Goal: Navigation & Orientation: Find specific page/section

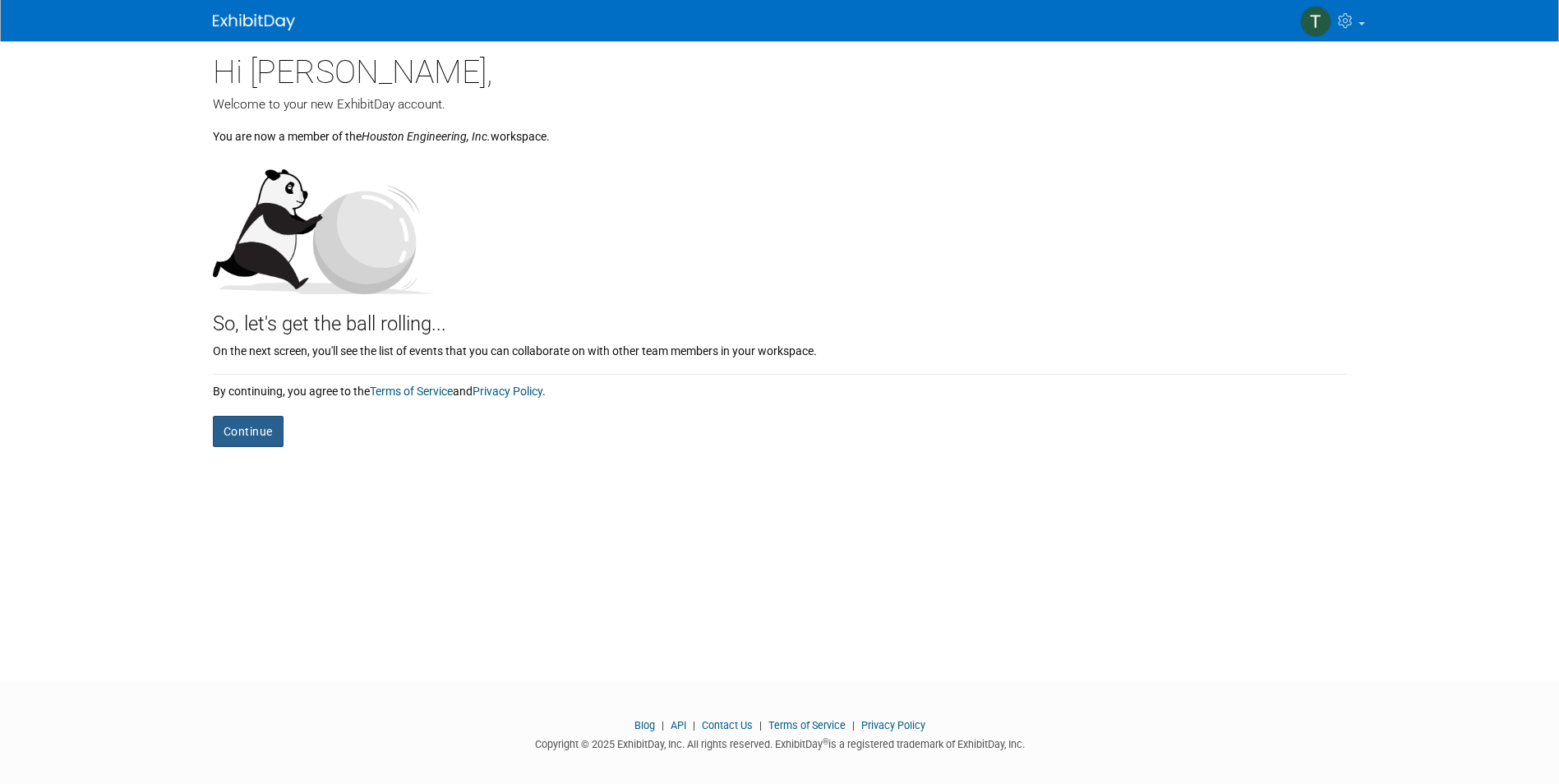
click at [261, 440] on button "Continue" at bounding box center [248, 431] width 71 height 31
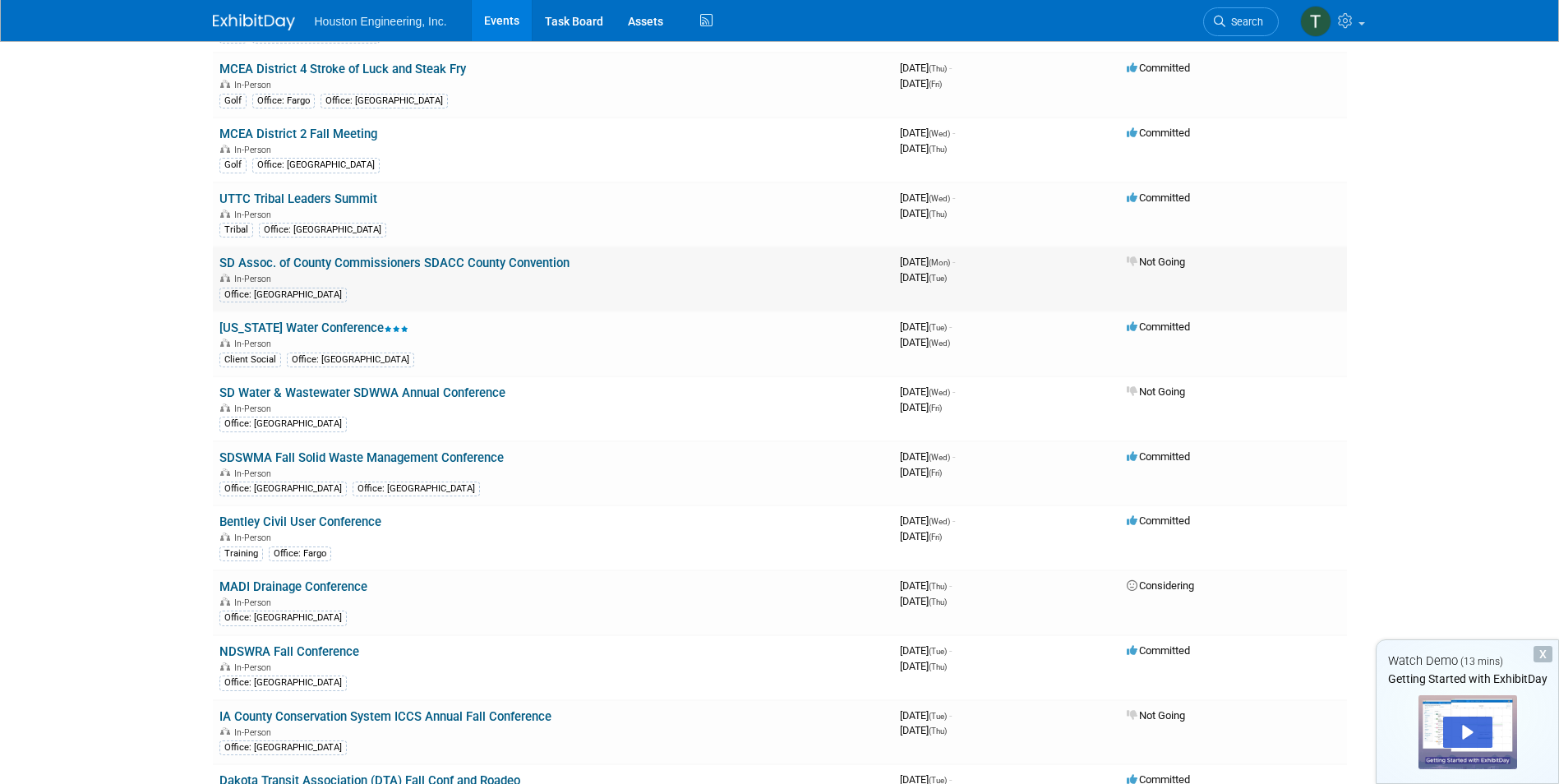
scroll to position [246, 0]
click at [323, 329] on link "[US_STATE] Water Conference" at bounding box center [313, 326] width 189 height 15
